Goal: Information Seeking & Learning: Learn about a topic

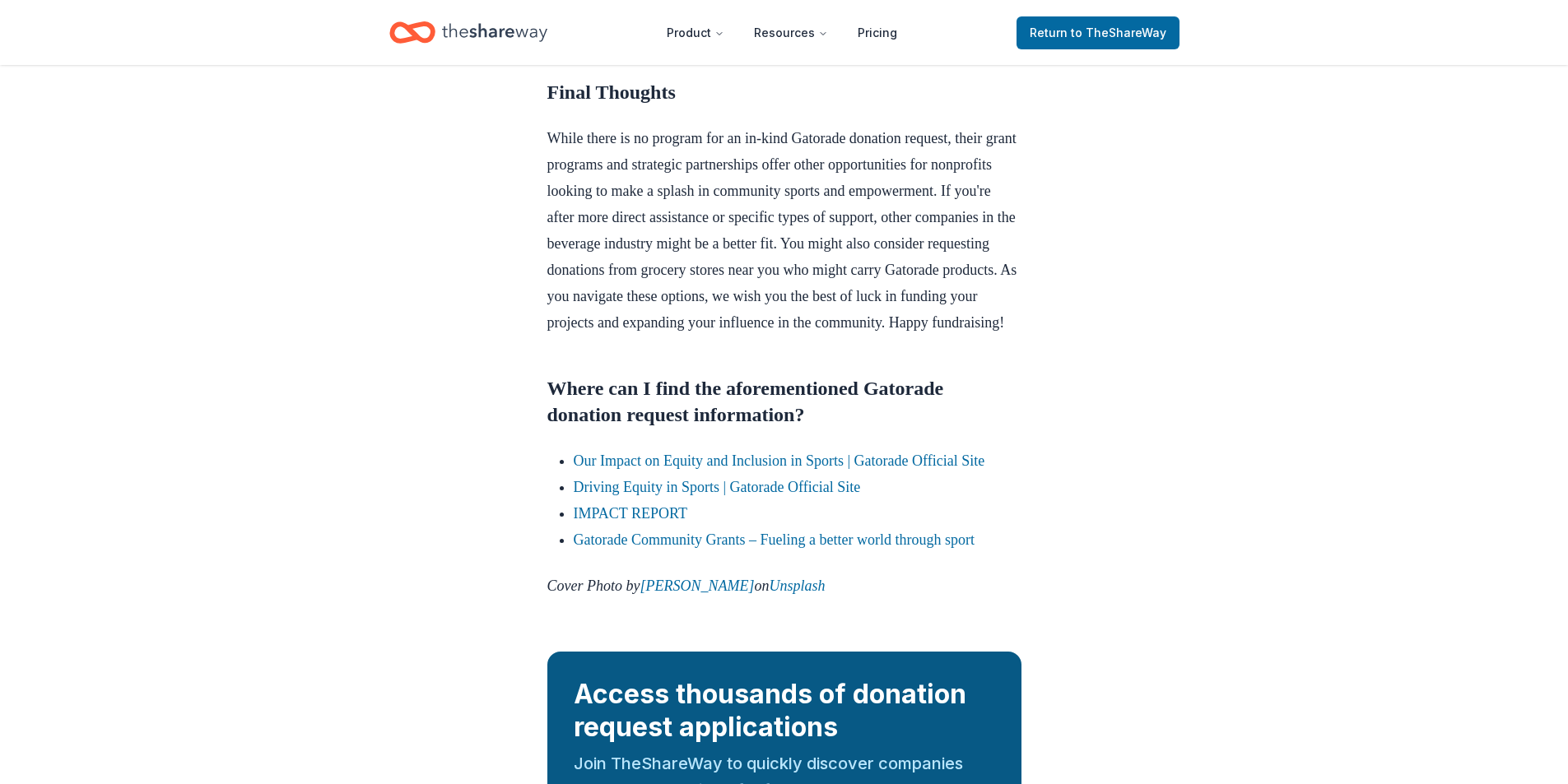
scroll to position [1711, 0]
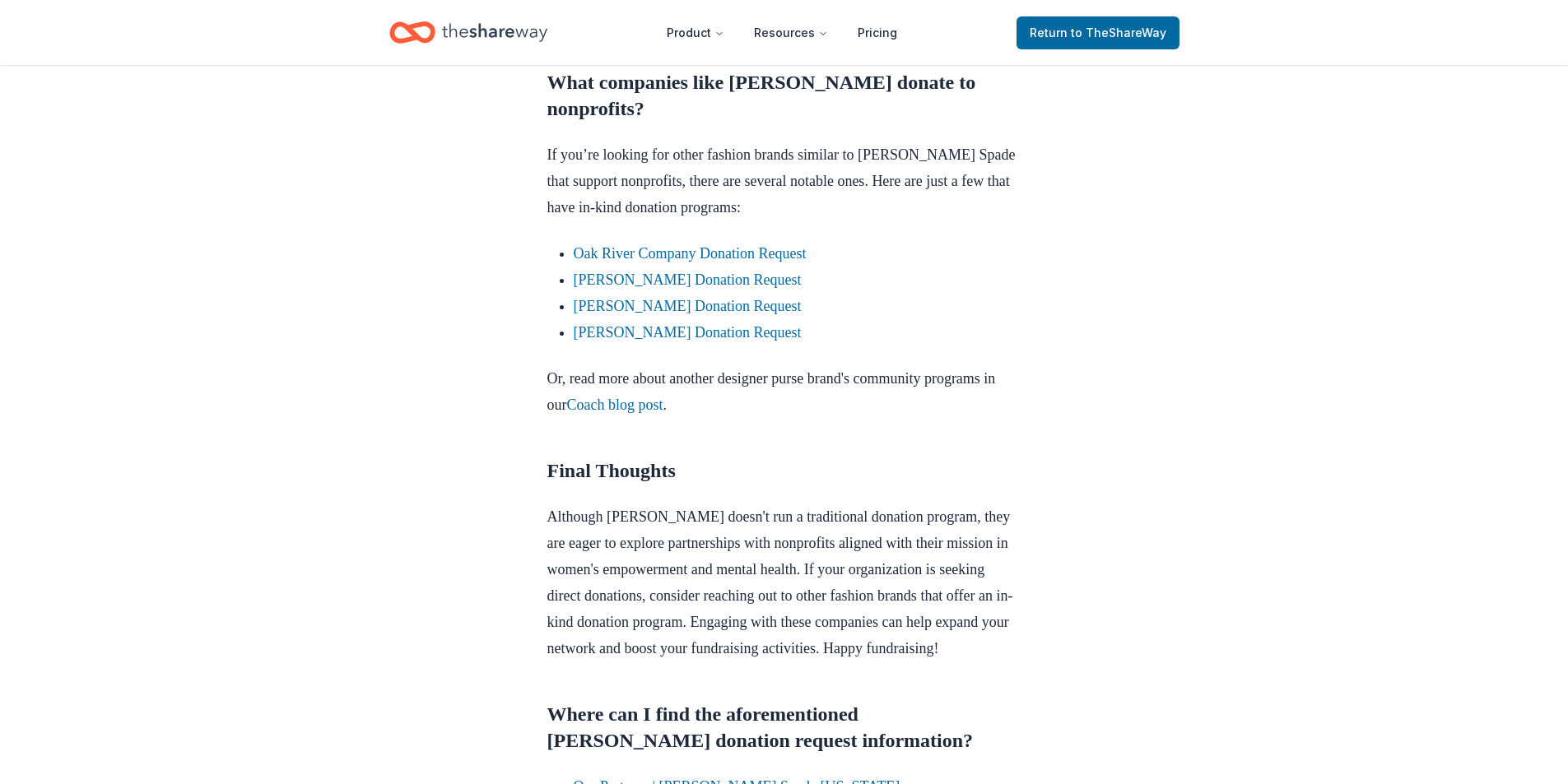
scroll to position [1398, 0]
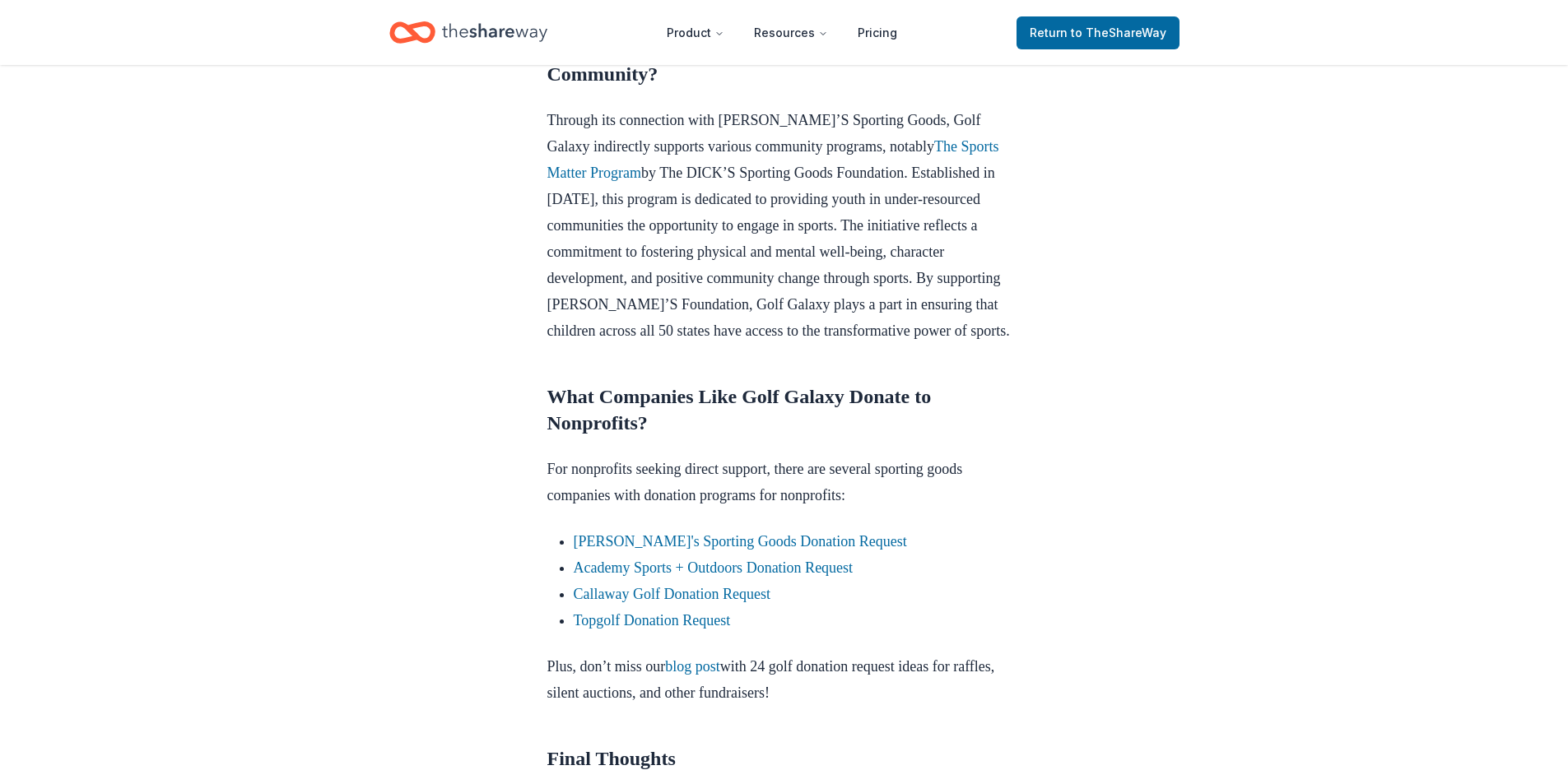
scroll to position [905, 0]
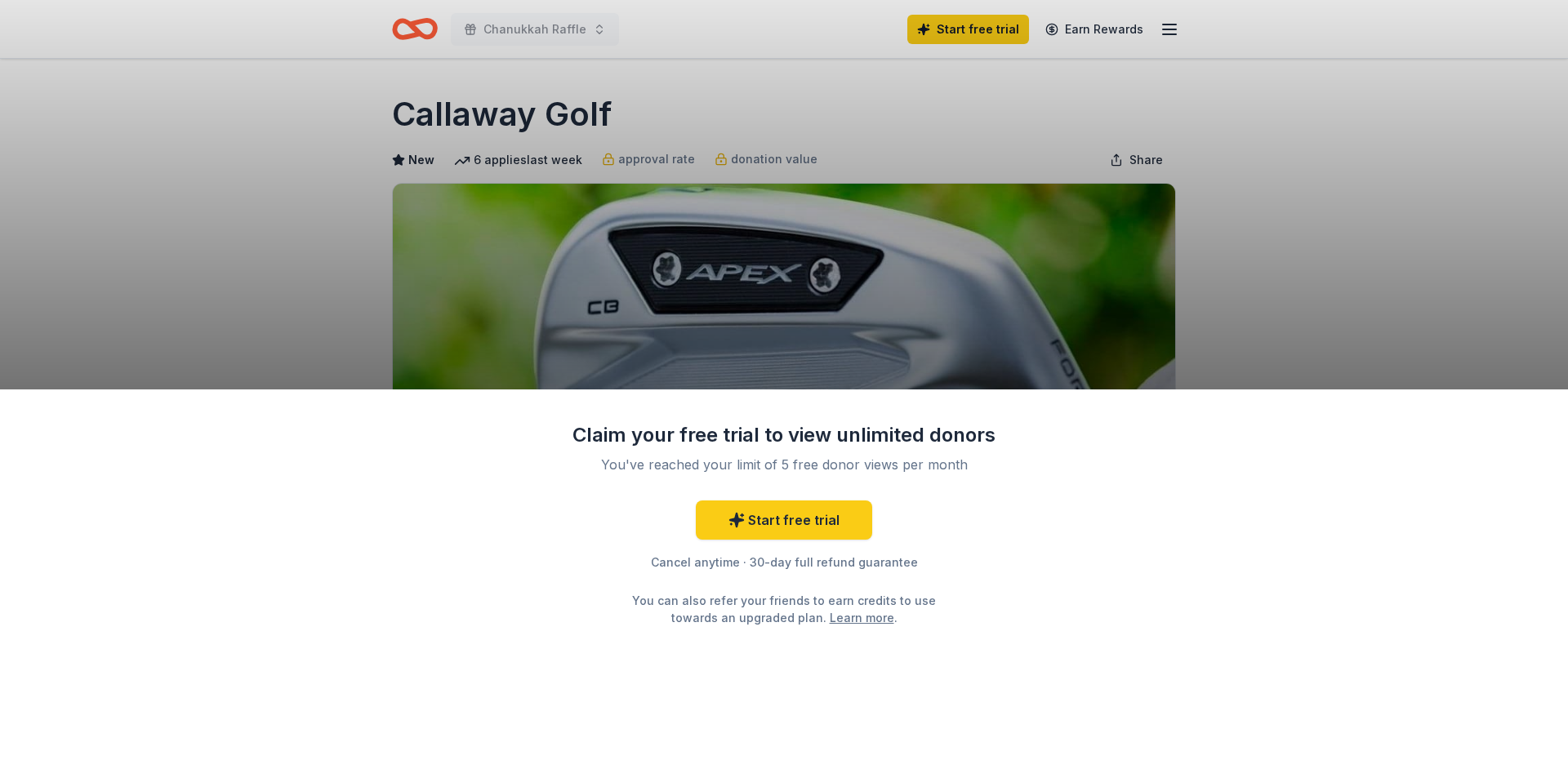
click at [1184, 243] on div "Claim your free trial to view unlimited donors You've reached your limit of 5 f…" at bounding box center [784, 389] width 1568 height 778
click at [241, 17] on div "Claim your free trial to view unlimited donors You've reached your limit of 5 f…" at bounding box center [784, 389] width 1568 height 778
click at [1156, 237] on div "Claim your free trial to view unlimited donors You've reached your limit of 5 f…" at bounding box center [784, 389] width 1568 height 778
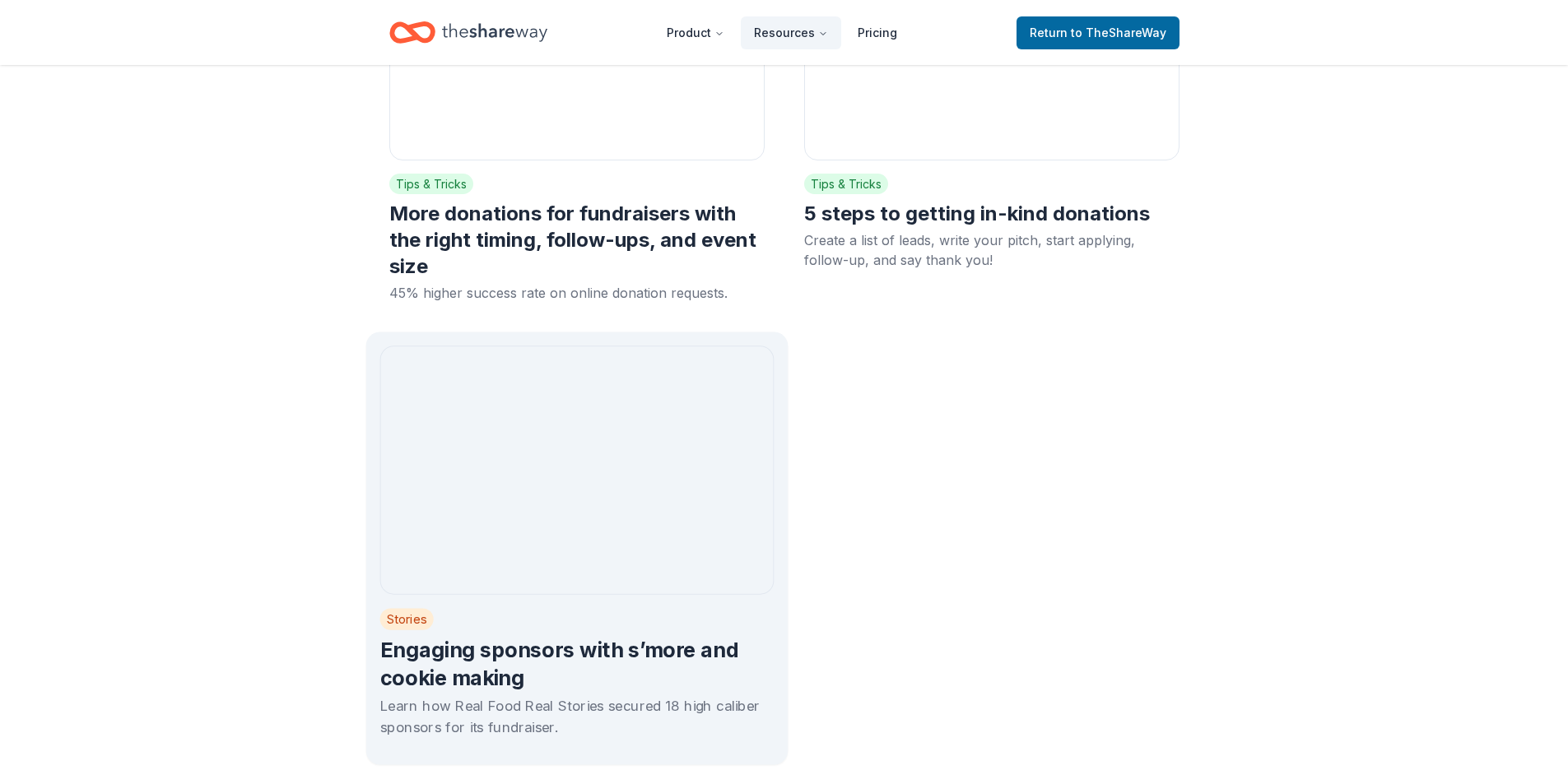
scroll to position [30184, 0]
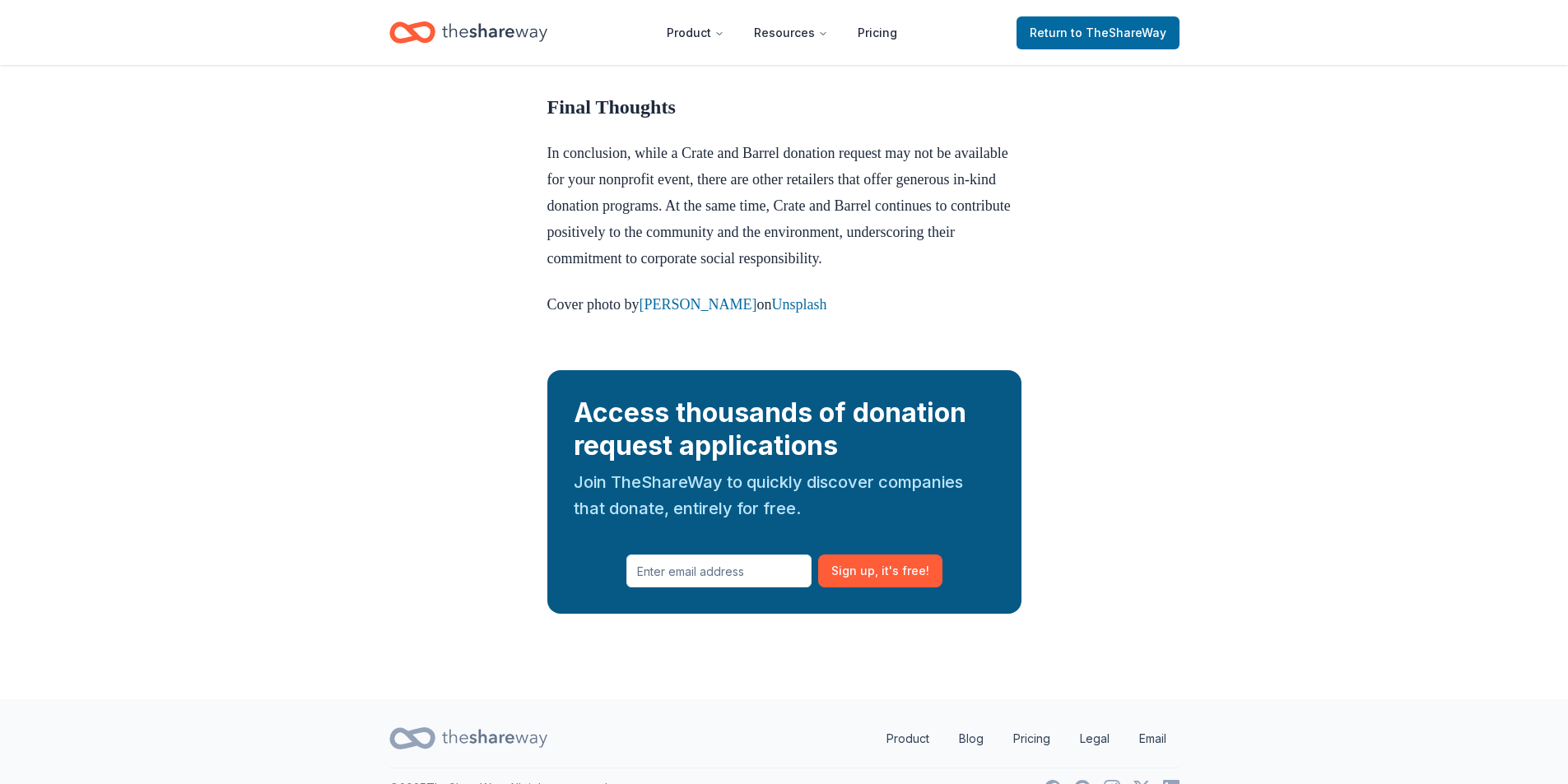
scroll to position [2521, 0]
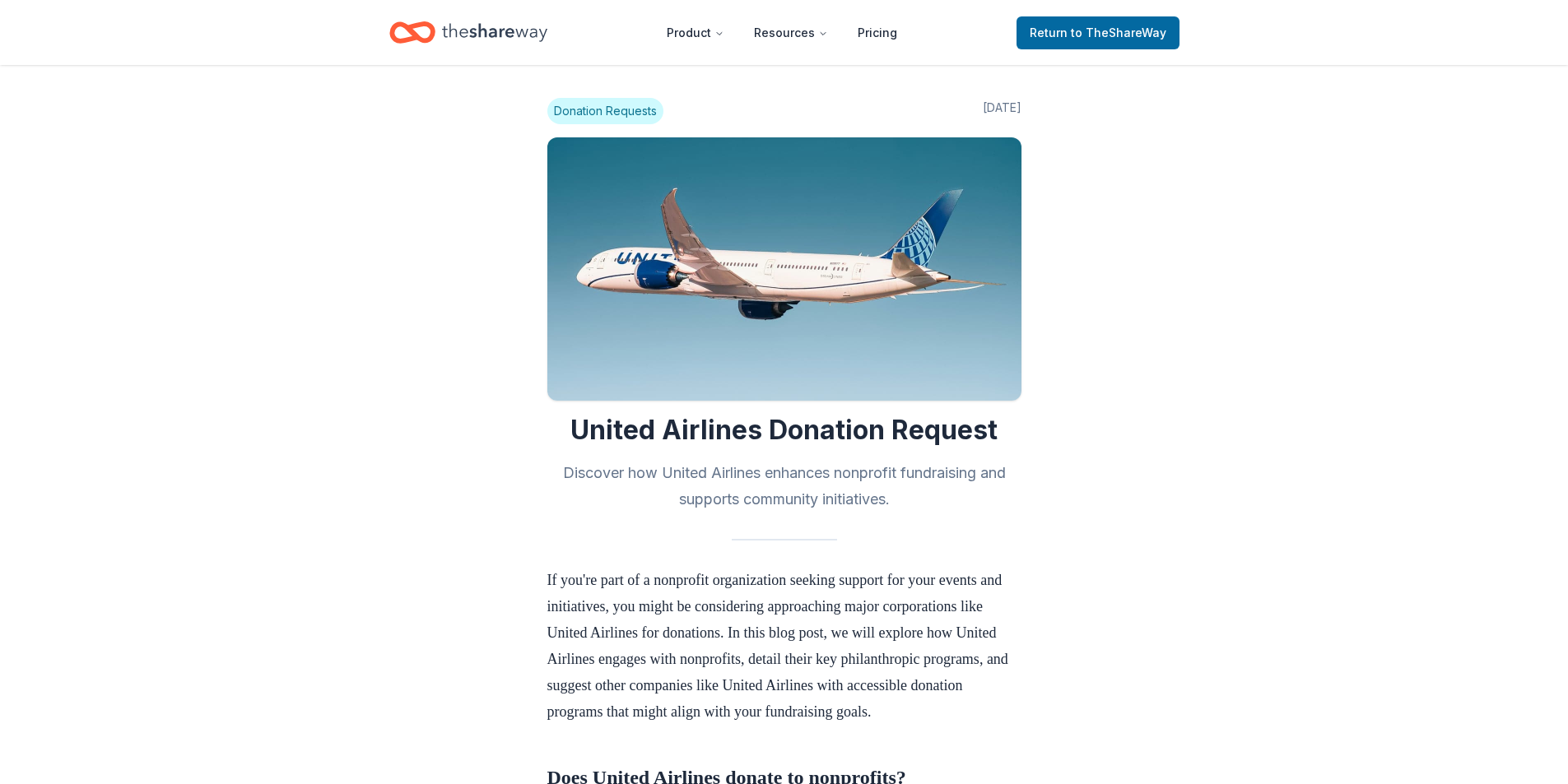
scroll to position [329, 0]
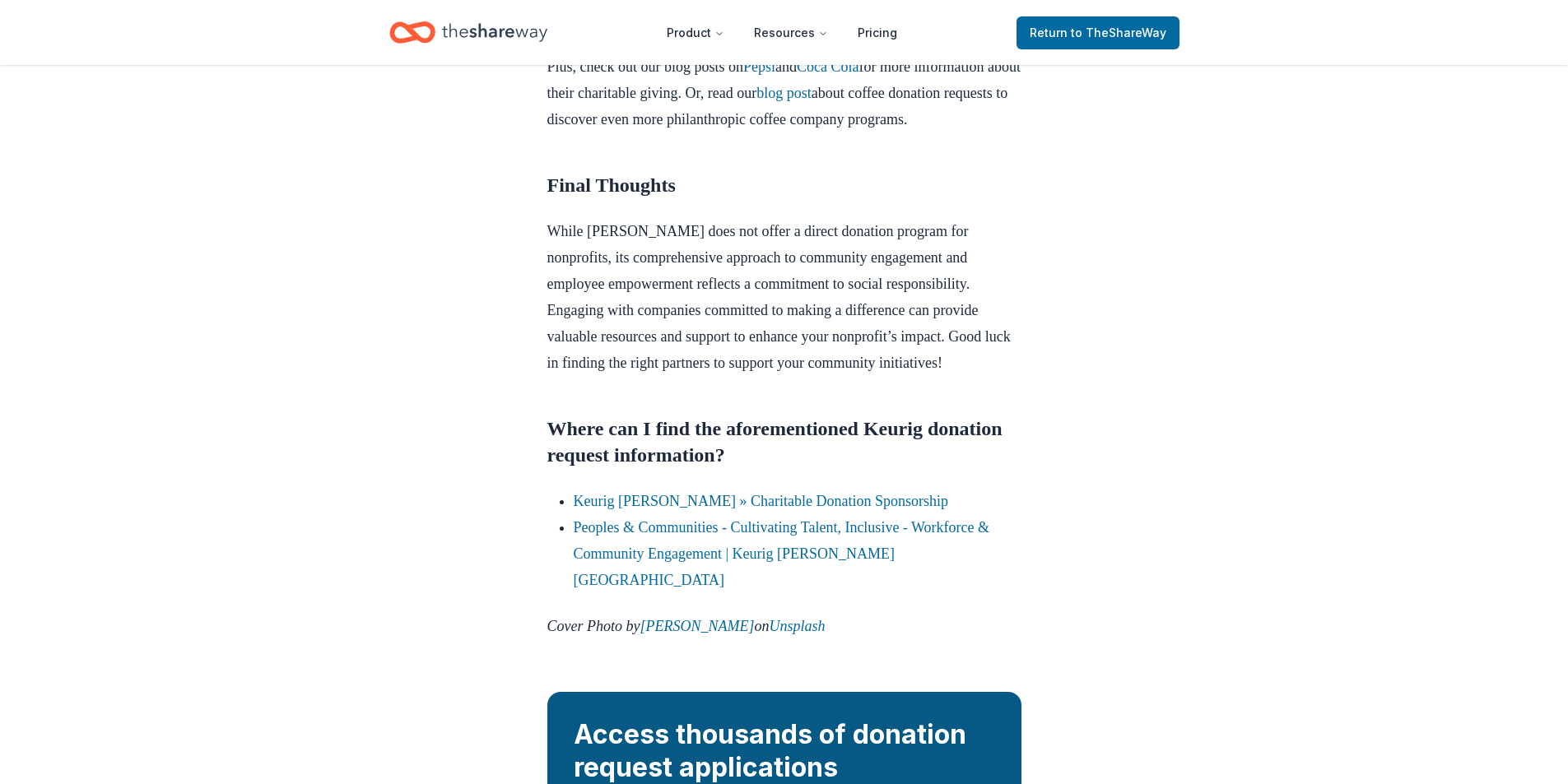
scroll to position [1728, 0]
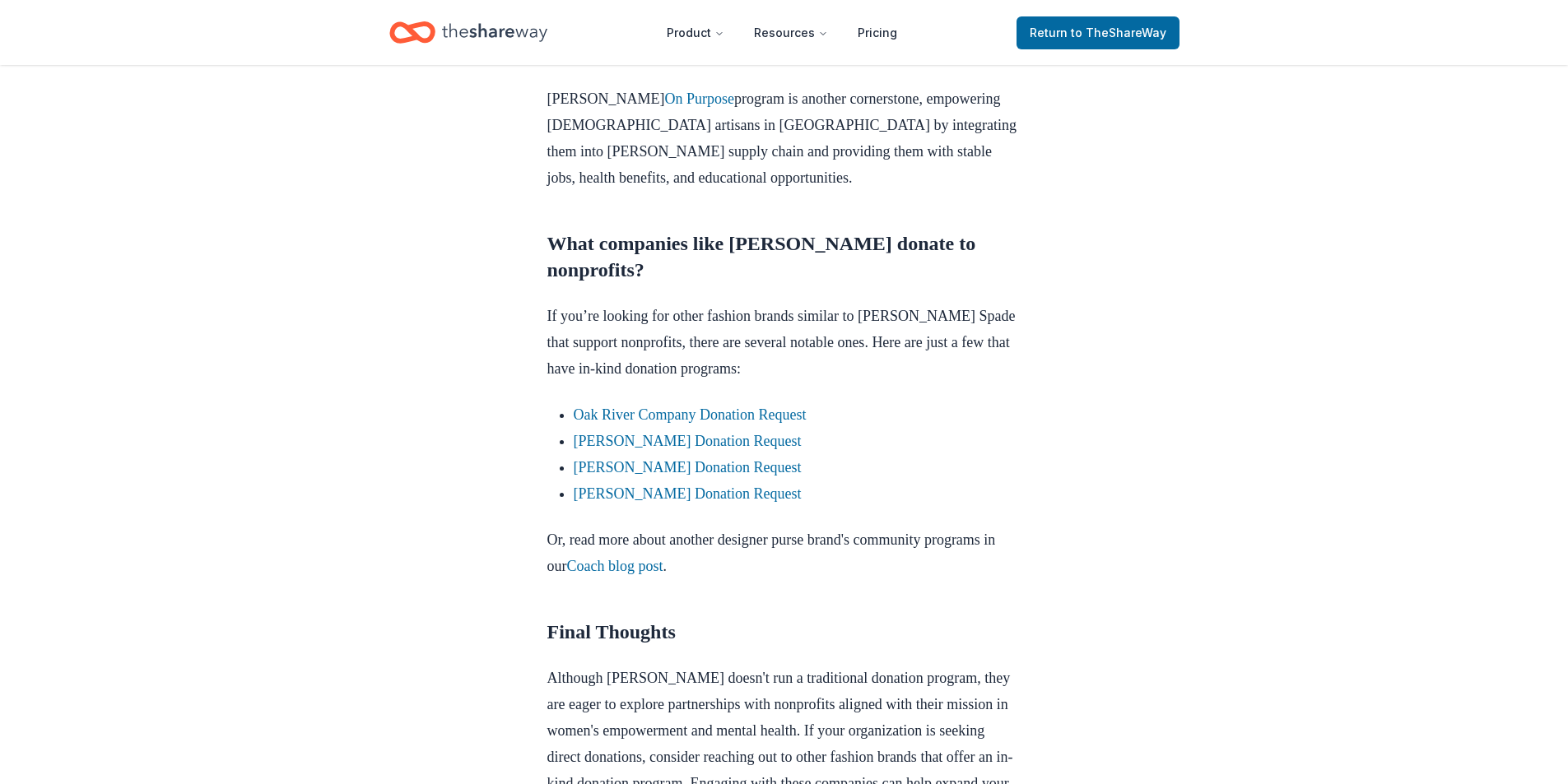
scroll to position [1317, 0]
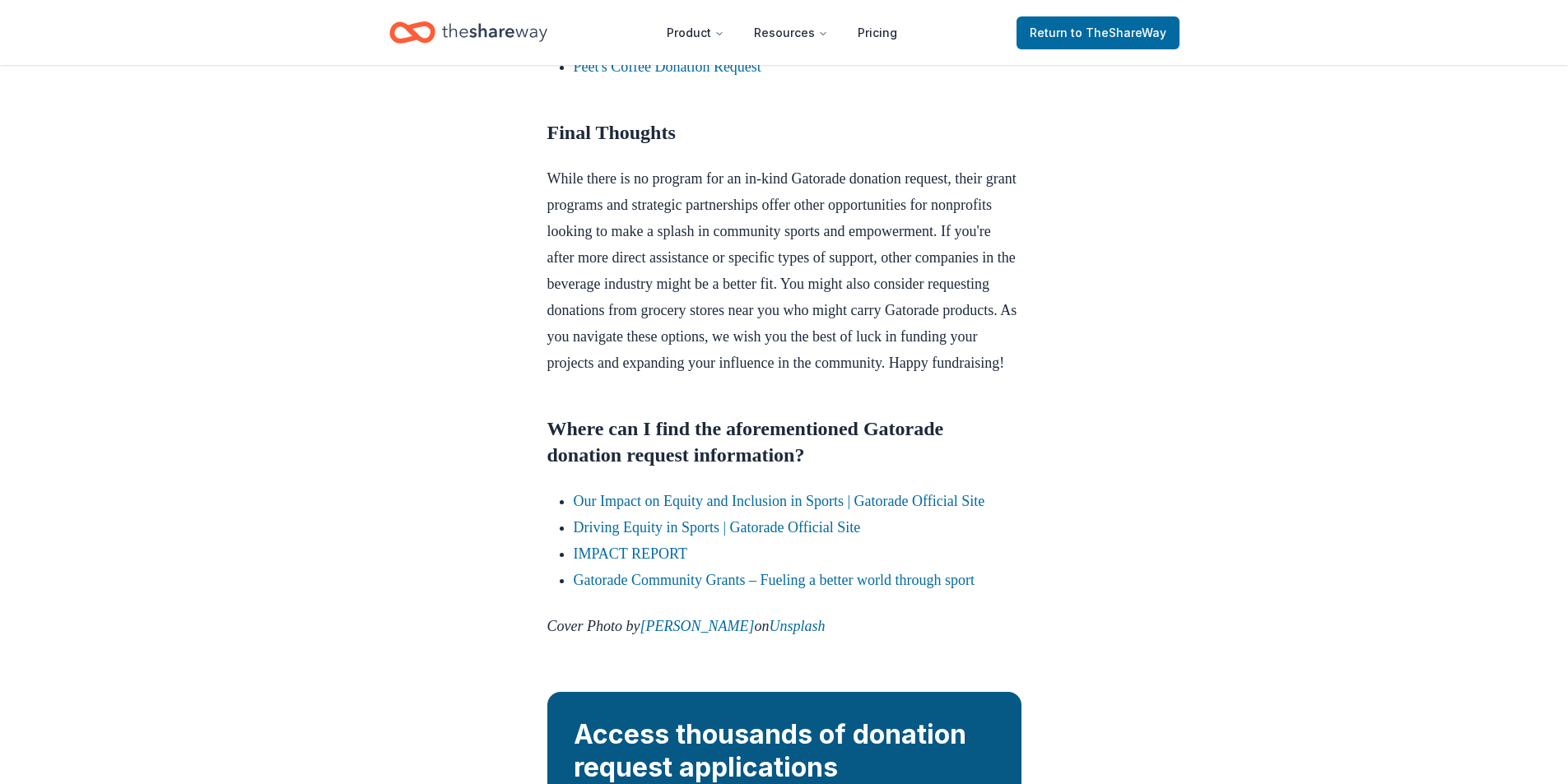
scroll to position [1629, 0]
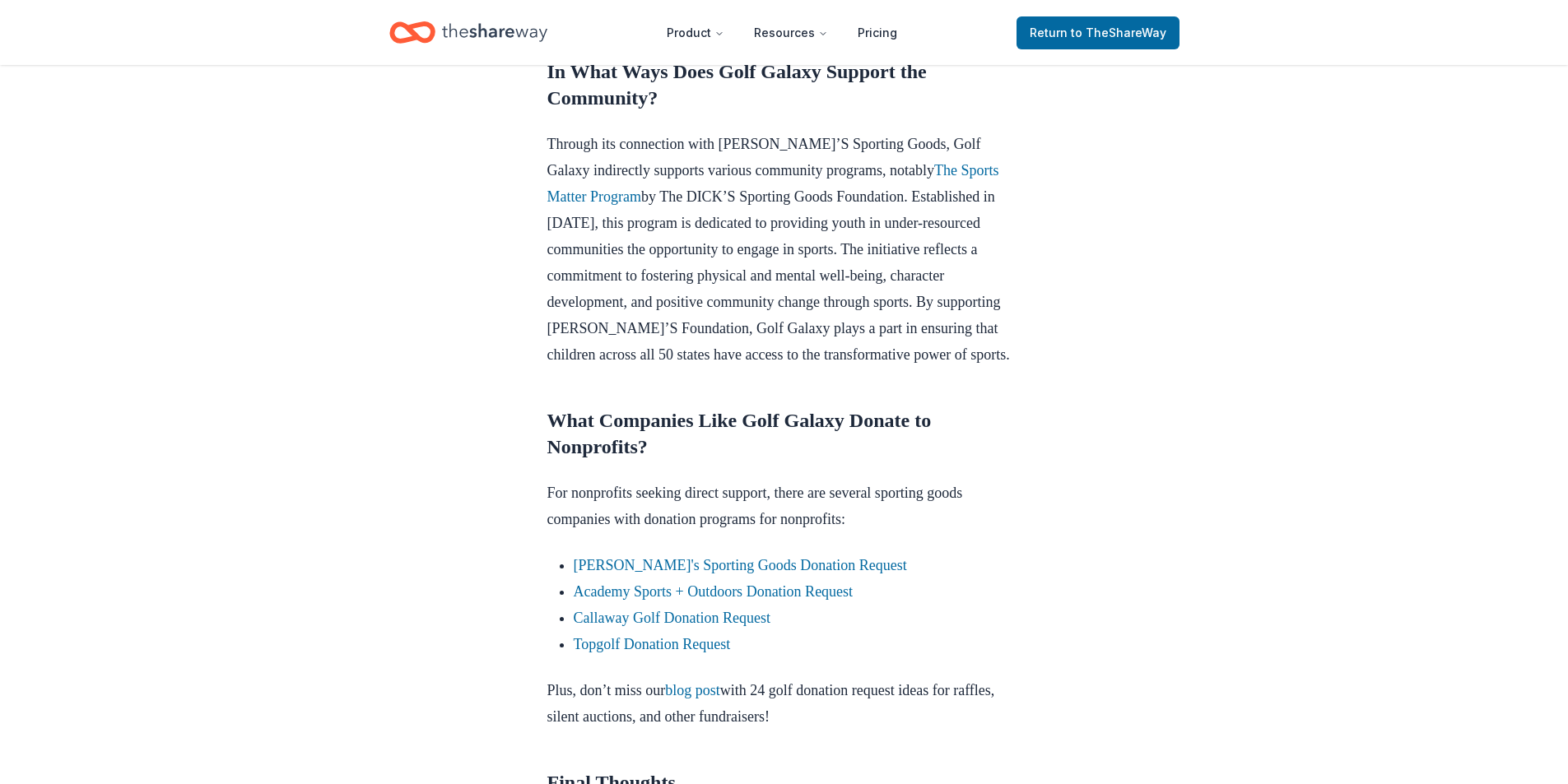
scroll to position [1053, 0]
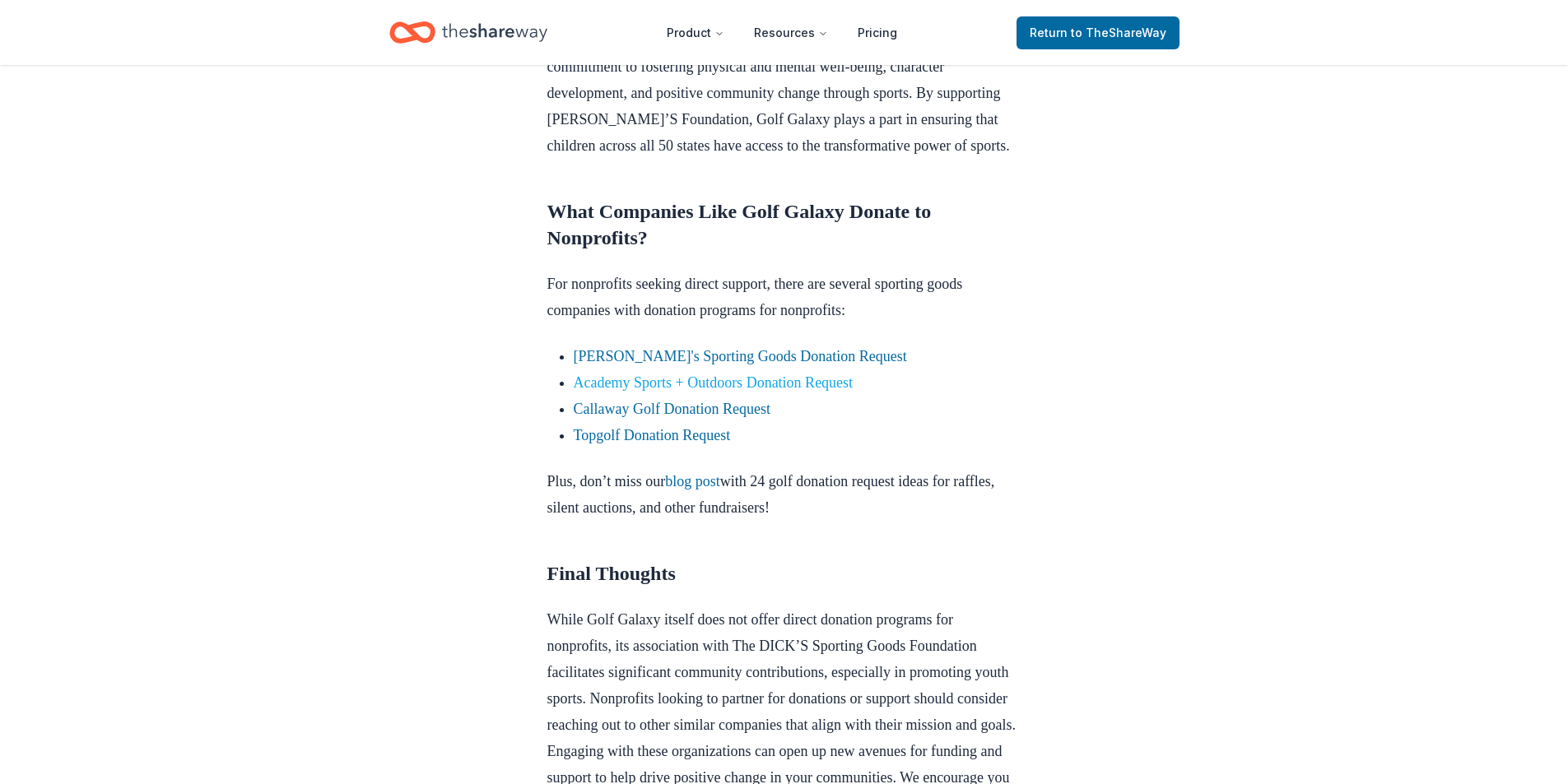
click at [700, 391] on link "Academy Sports + Outdoors Donation Request" at bounding box center [713, 382] width 279 height 16
